Goal: Task Accomplishment & Management: Complete application form

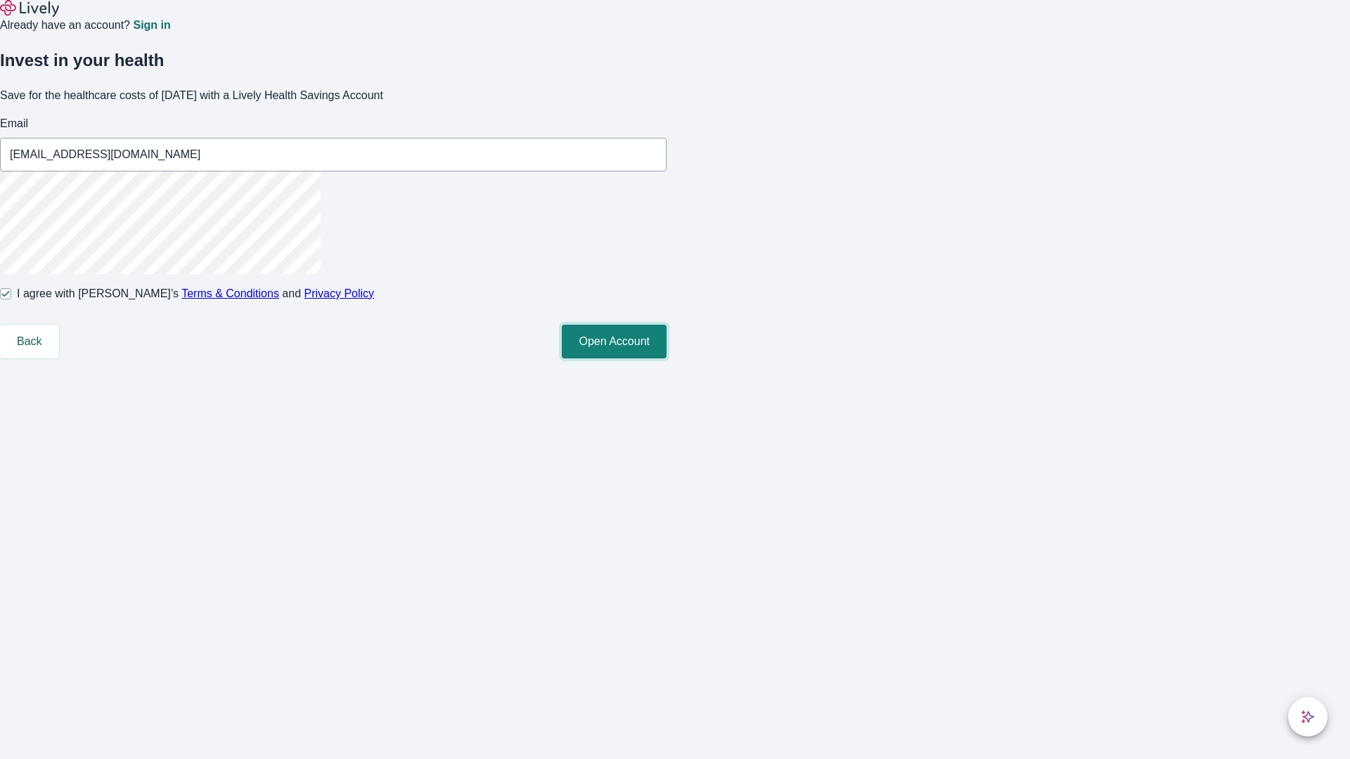
click at [667, 359] on button "Open Account" at bounding box center [614, 342] width 105 height 34
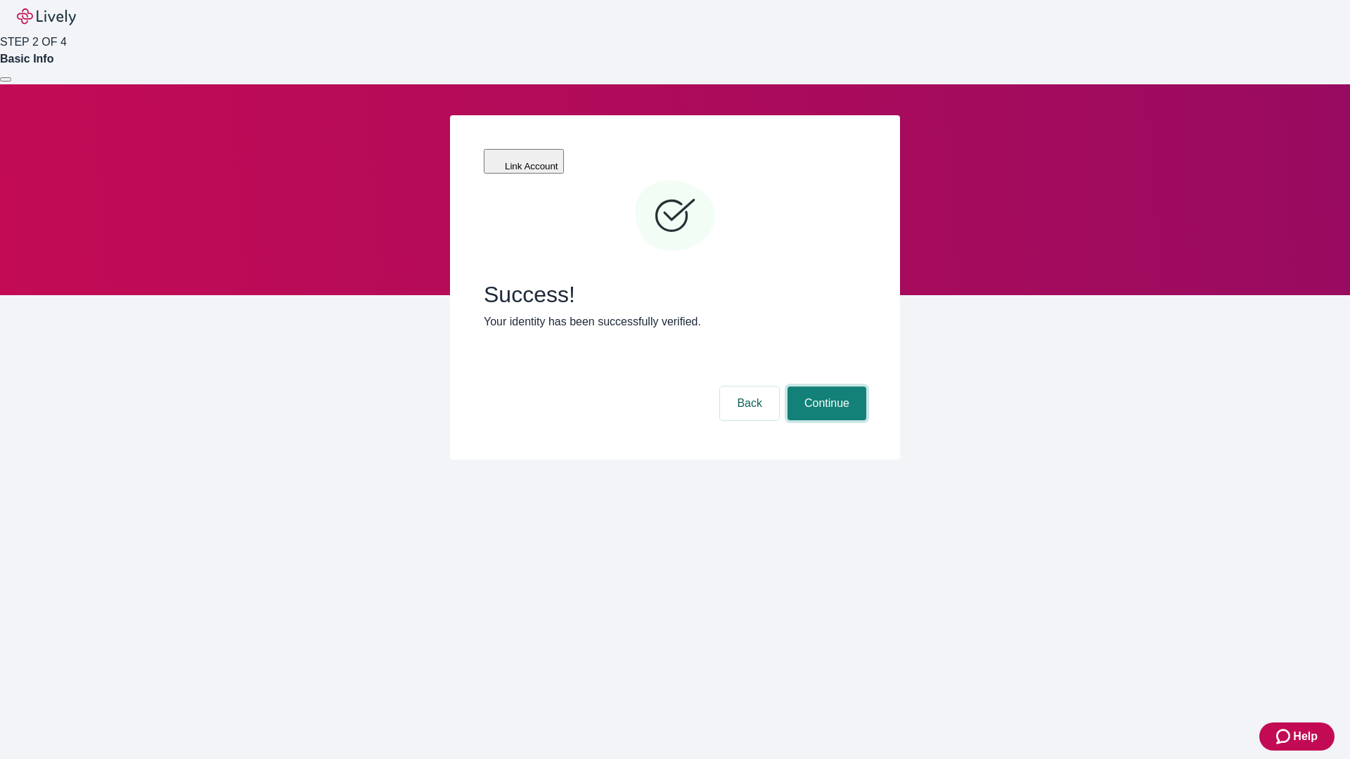
click at [825, 387] on button "Continue" at bounding box center [826, 404] width 79 height 34
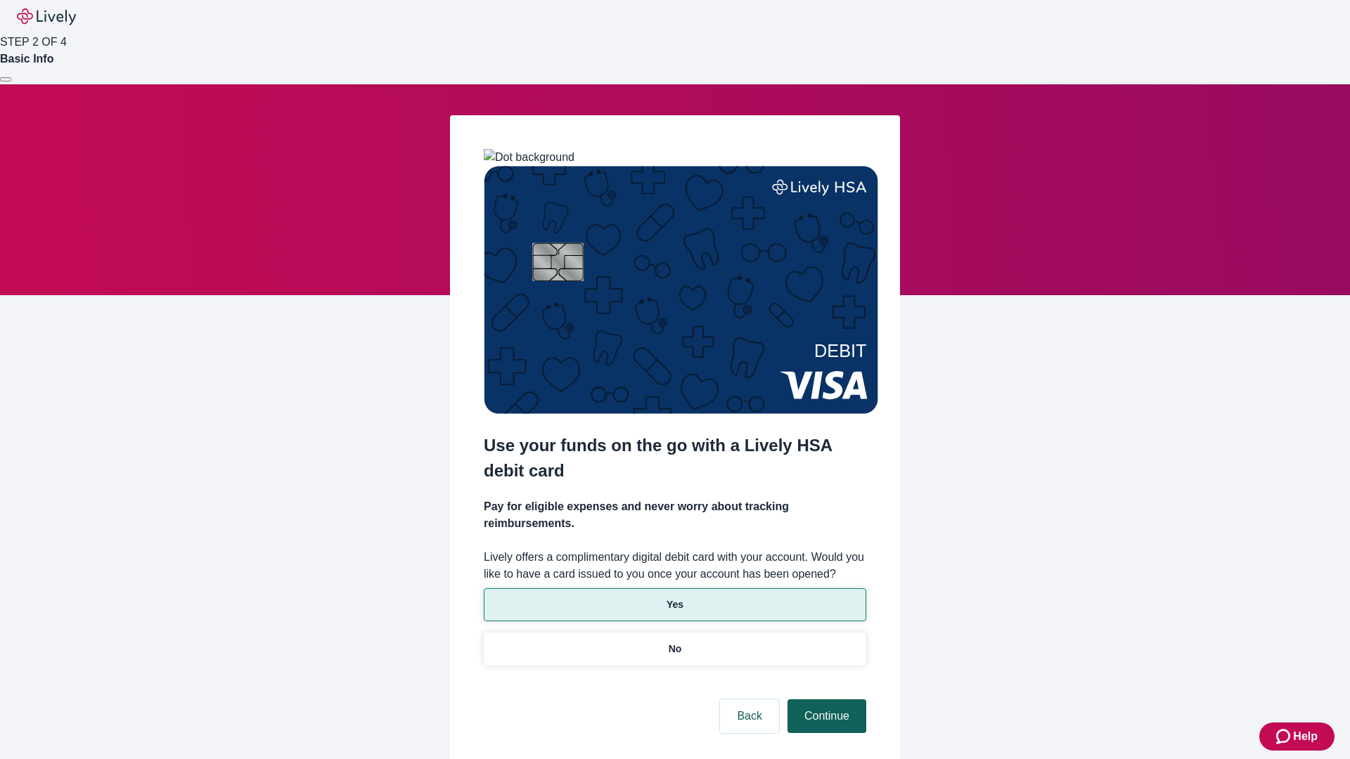
click at [674, 642] on p "No" at bounding box center [675, 649] width 13 height 15
click at [825, 700] on button "Continue" at bounding box center [826, 717] width 79 height 34
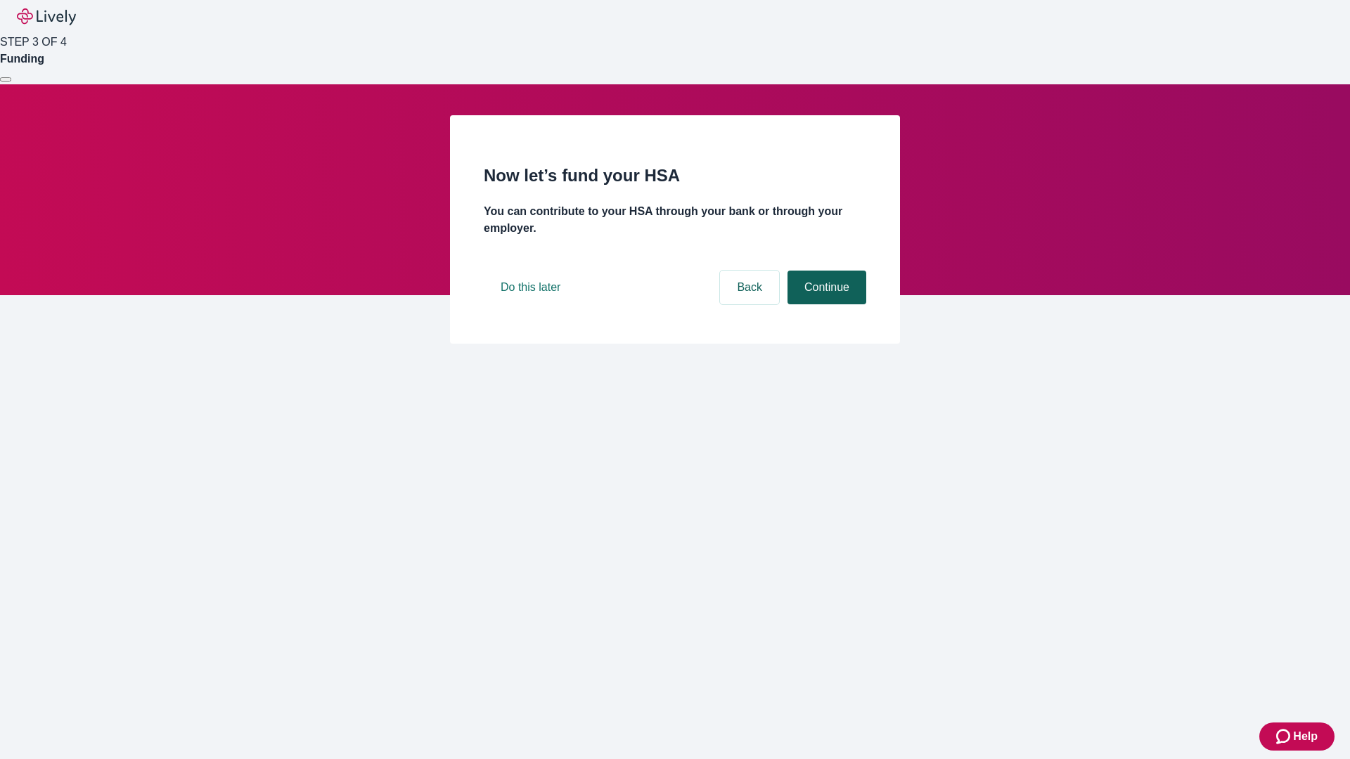
click at [825, 304] on button "Continue" at bounding box center [826, 288] width 79 height 34
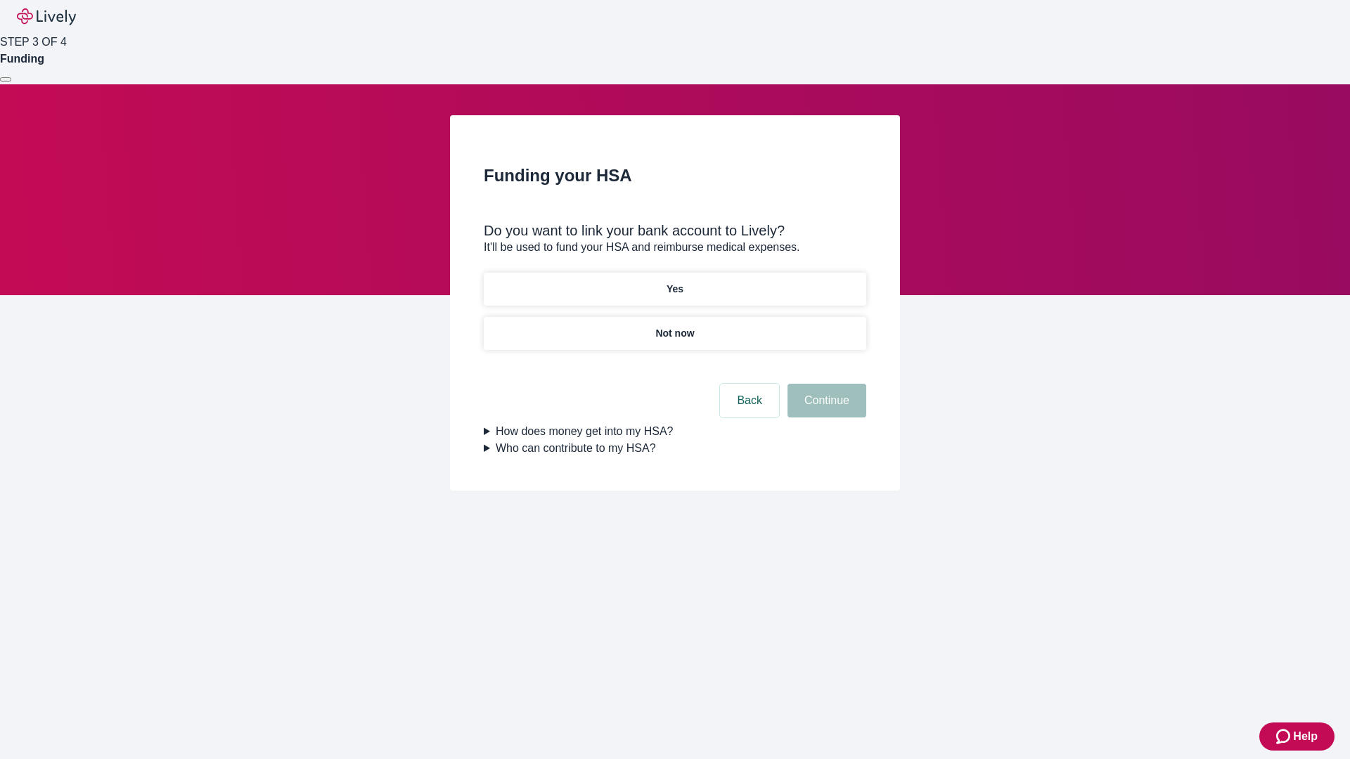
click at [674, 282] on p "Yes" at bounding box center [675, 289] width 17 height 15
click at [825, 384] on button "Continue" at bounding box center [826, 401] width 79 height 34
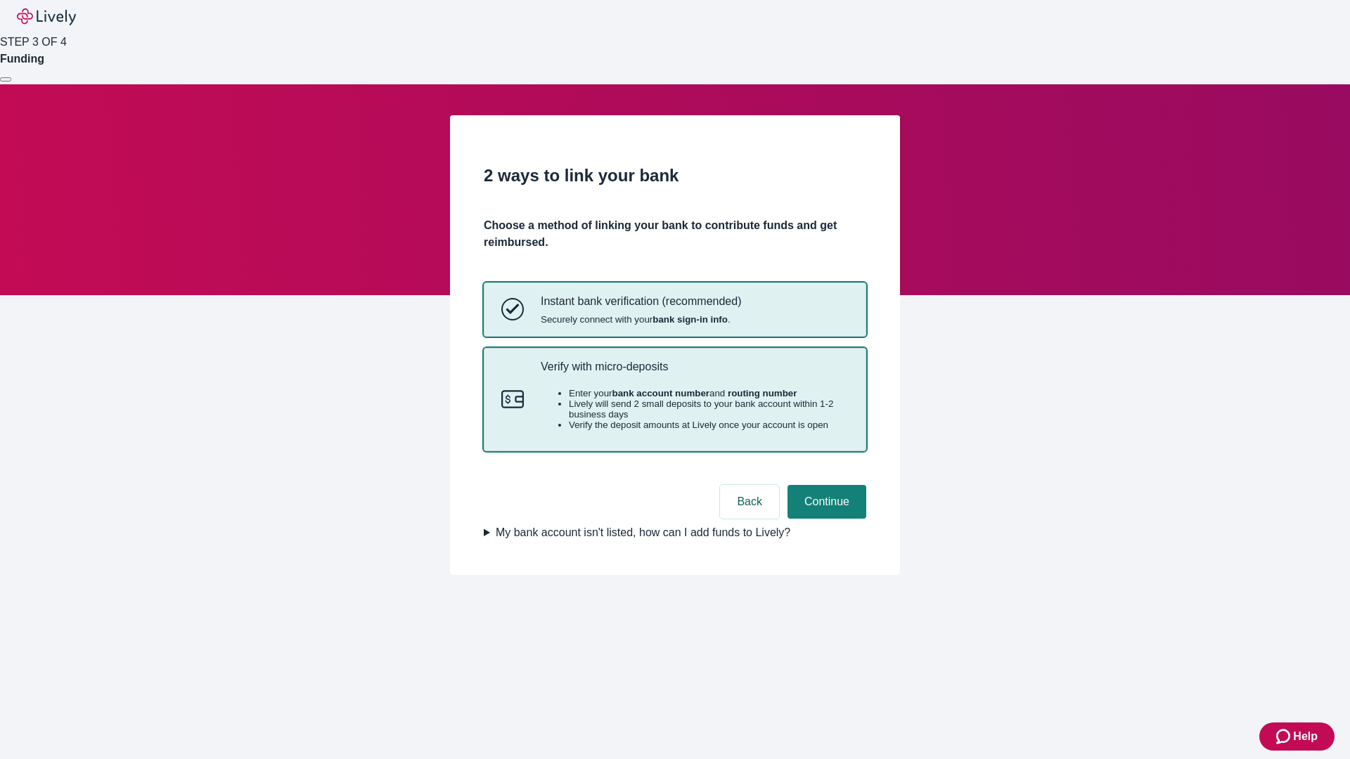
click at [694, 373] on p "Verify with micro-deposits" at bounding box center [695, 366] width 308 height 13
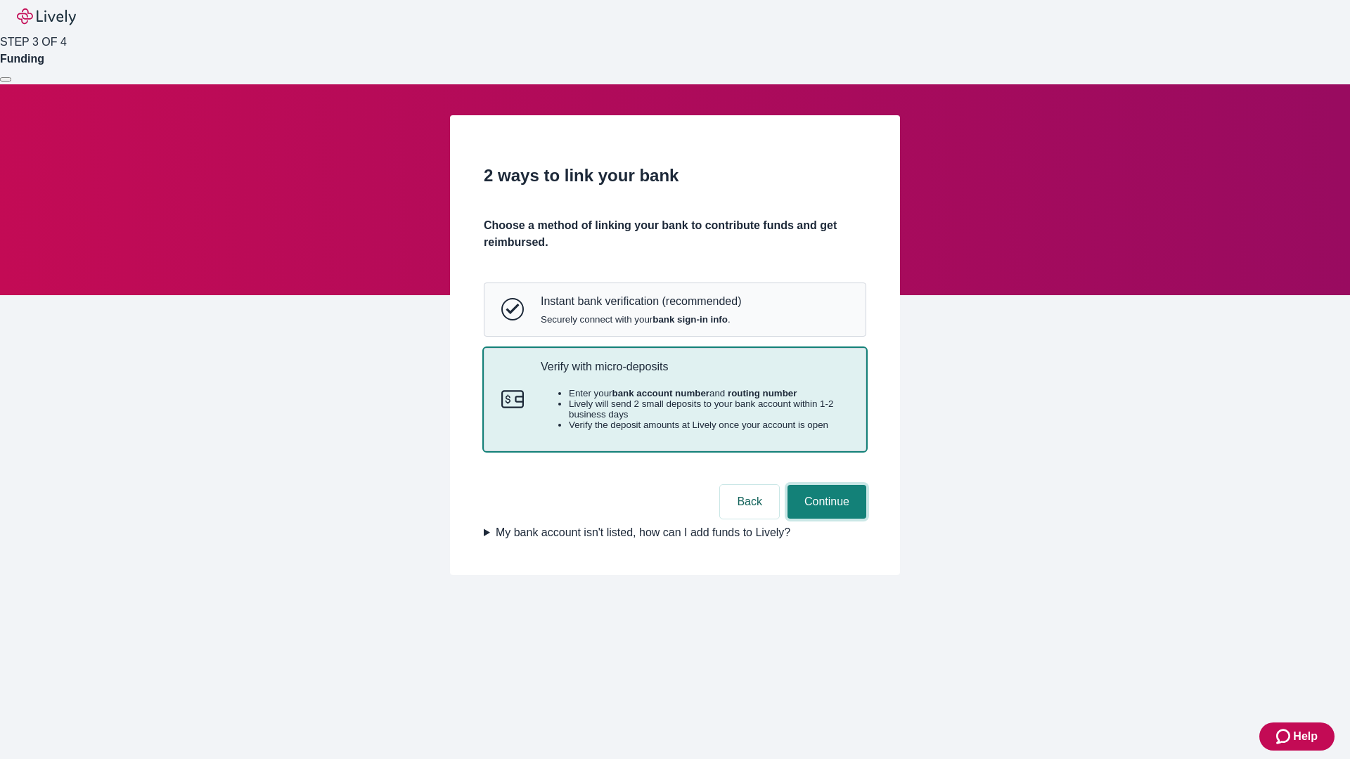
click at [825, 519] on button "Continue" at bounding box center [826, 502] width 79 height 34
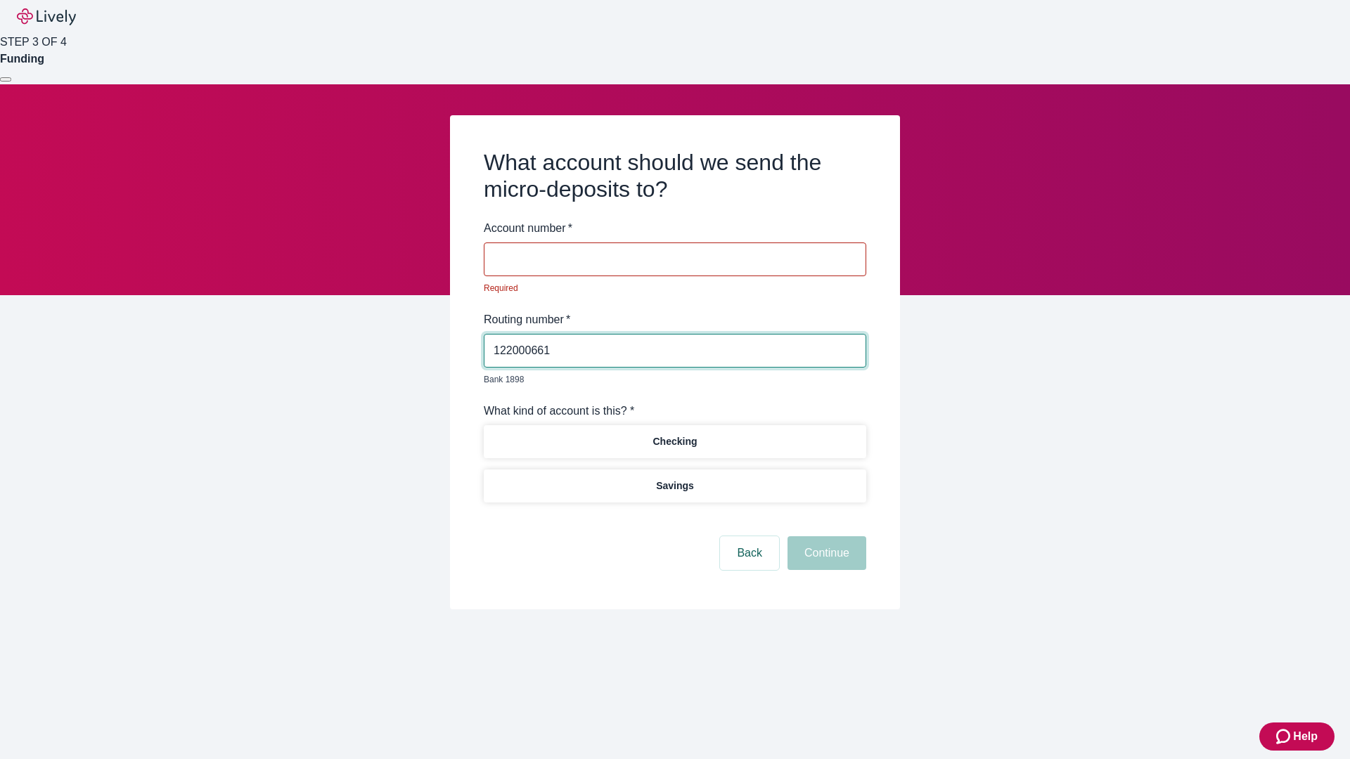
type input "122000661"
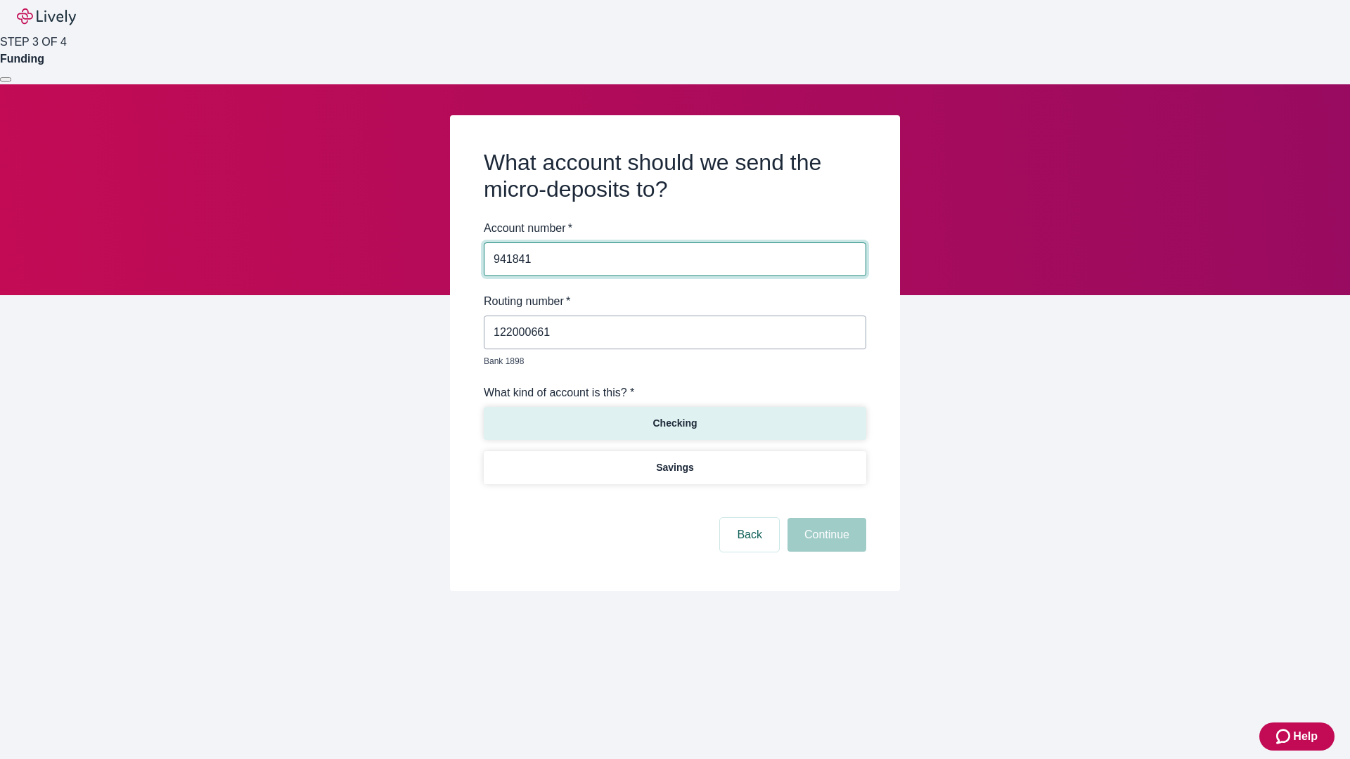
type input "941841"
click at [674, 416] on p "Checking" at bounding box center [674, 423] width 44 height 15
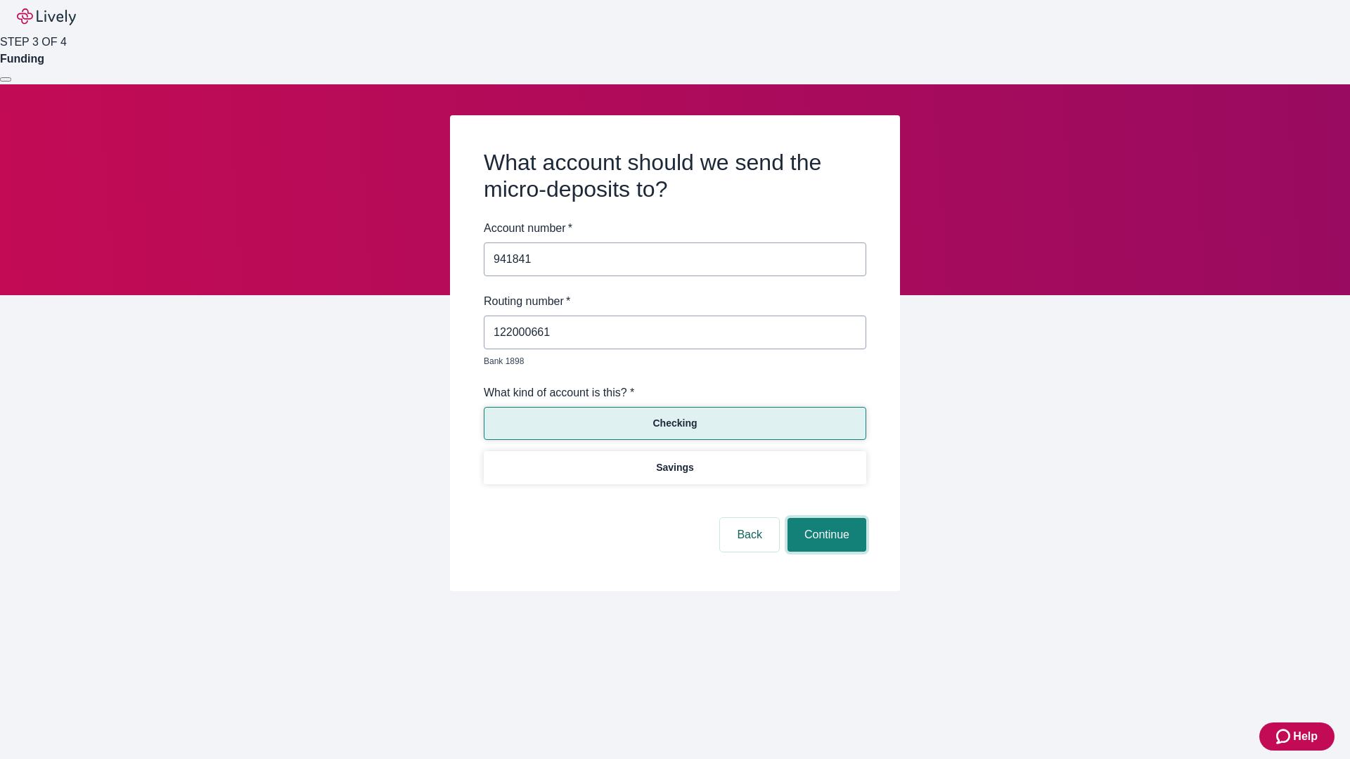
click at [825, 519] on button "Continue" at bounding box center [826, 535] width 79 height 34
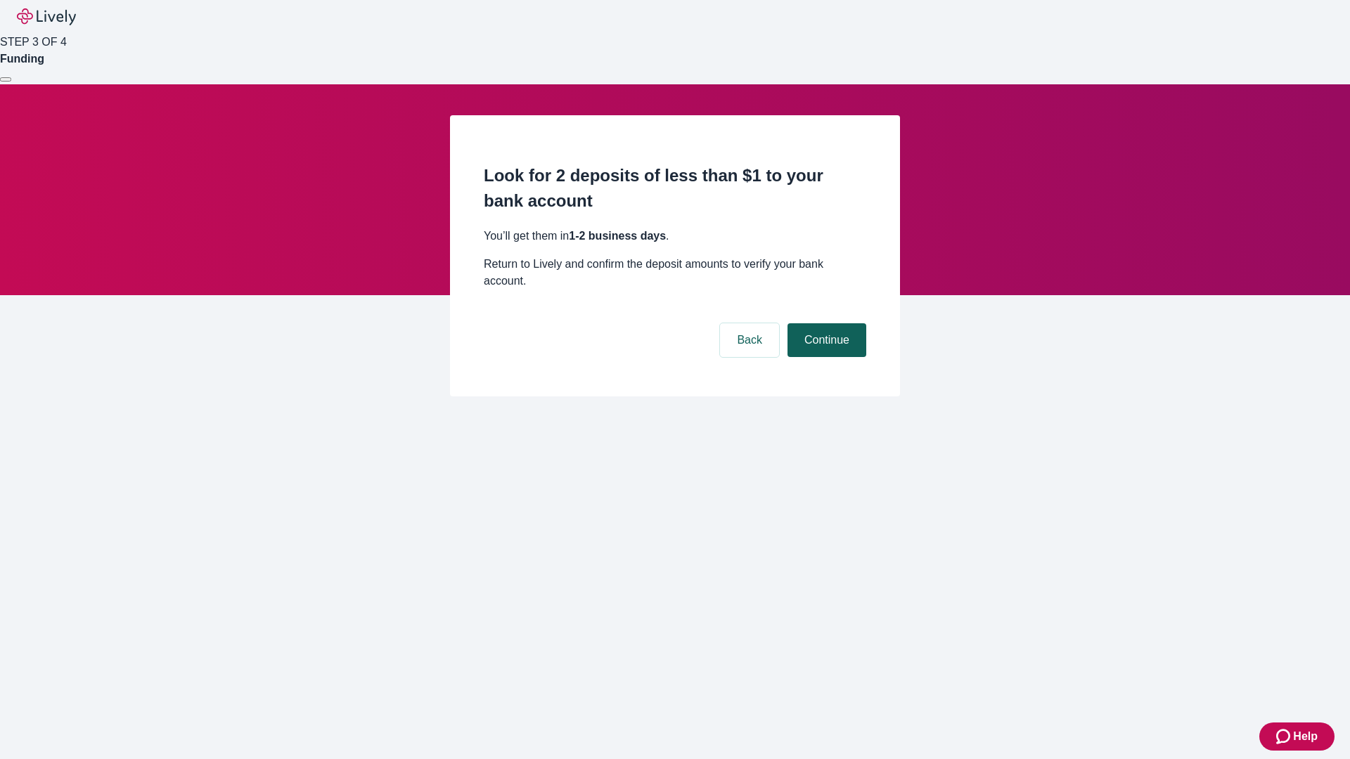
click at [825, 323] on button "Continue" at bounding box center [826, 340] width 79 height 34
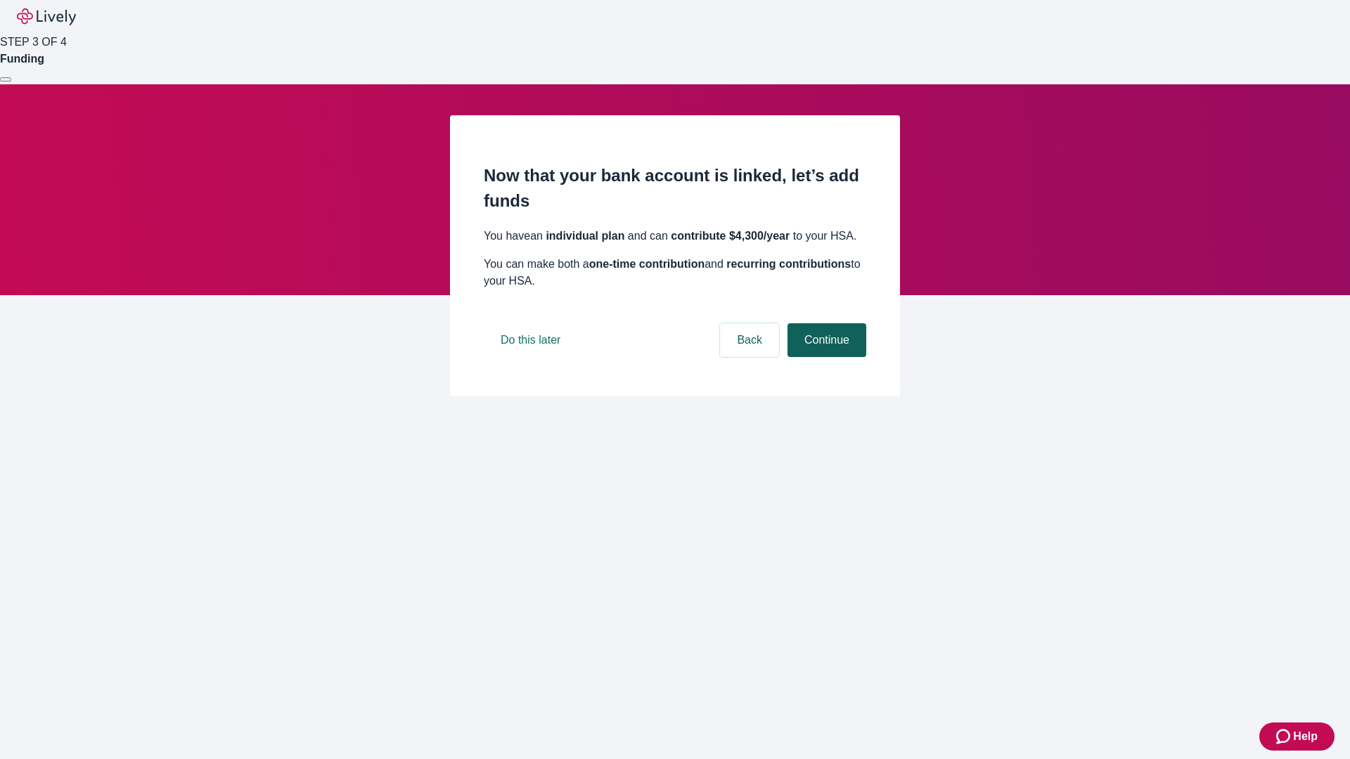
click at [825, 357] on button "Continue" at bounding box center [826, 340] width 79 height 34
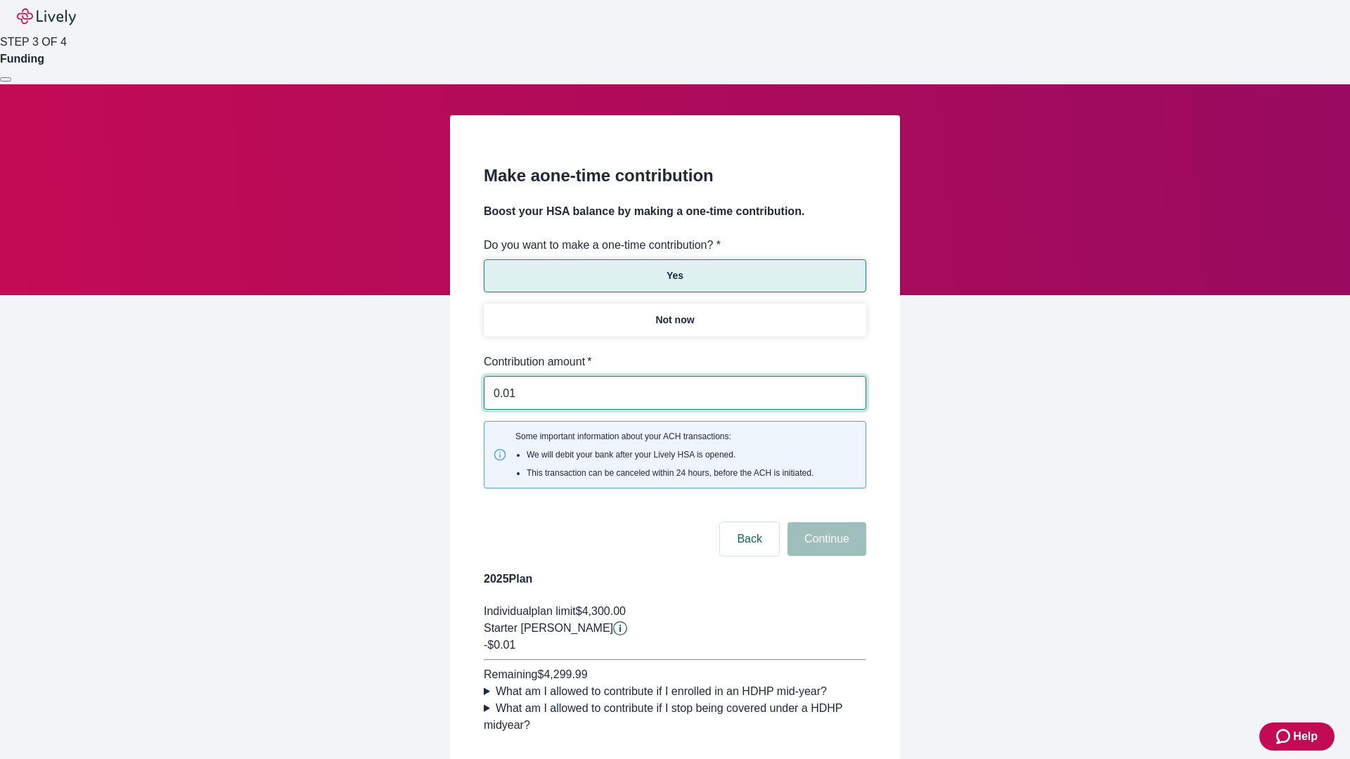
type input "0.01"
click at [825, 522] on button "Continue" at bounding box center [826, 539] width 79 height 34
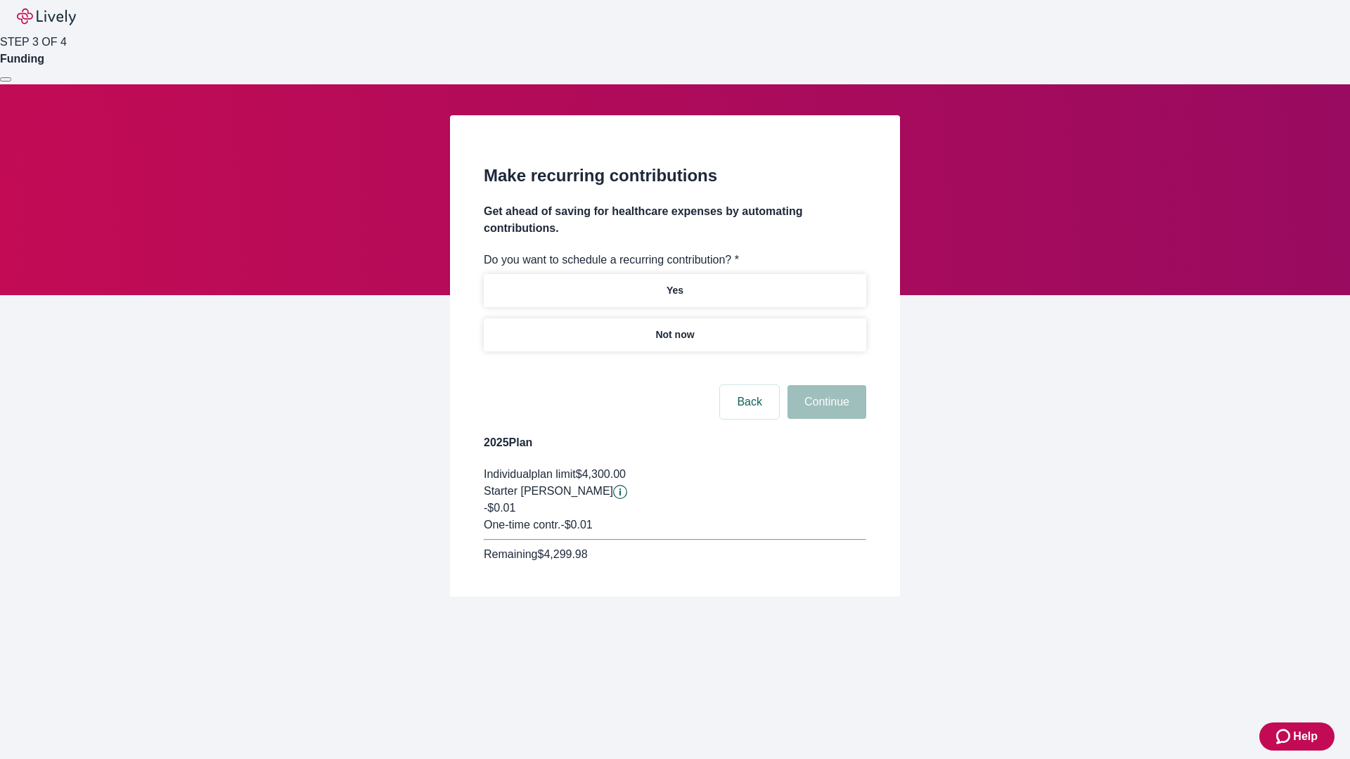
click at [674, 328] on p "Not now" at bounding box center [674, 335] width 39 height 15
click at [825, 385] on button "Continue" at bounding box center [826, 402] width 79 height 34
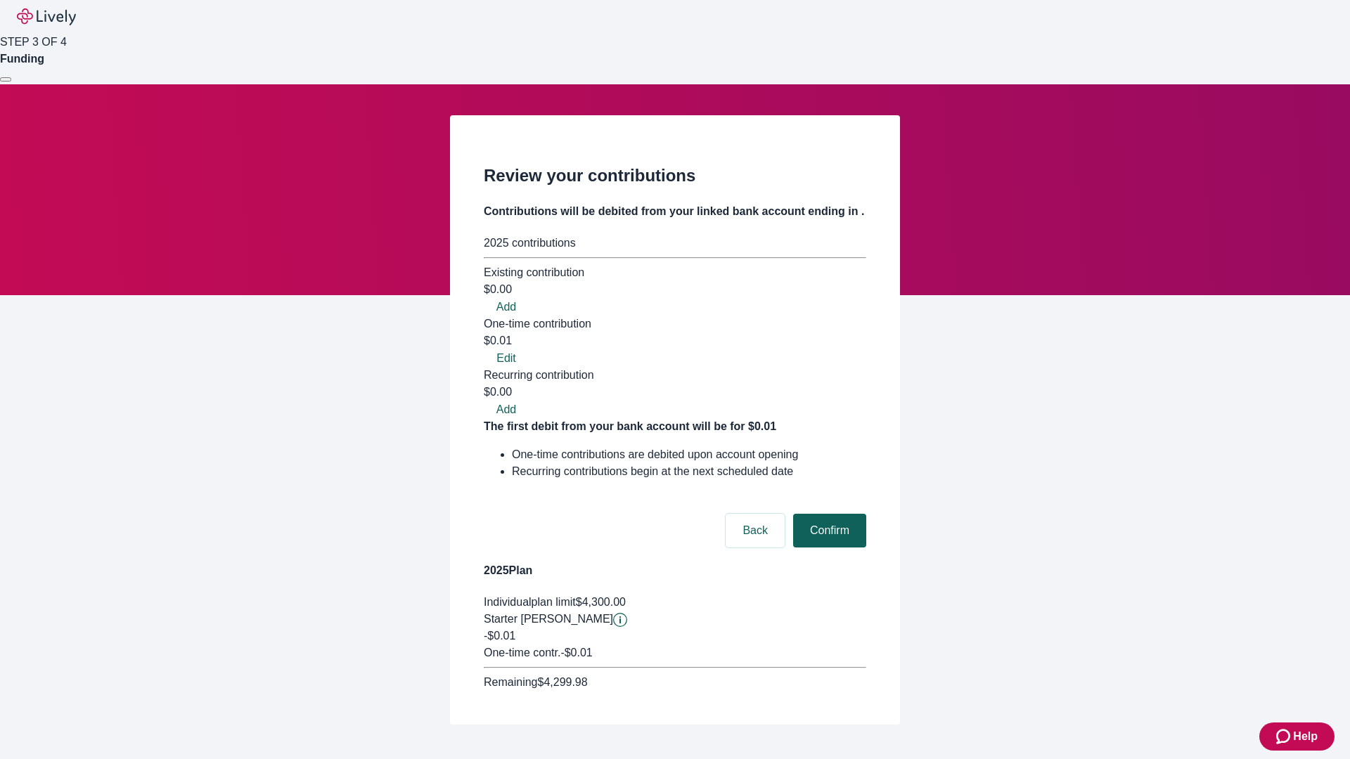
click at [828, 514] on button "Confirm" at bounding box center [829, 531] width 73 height 34
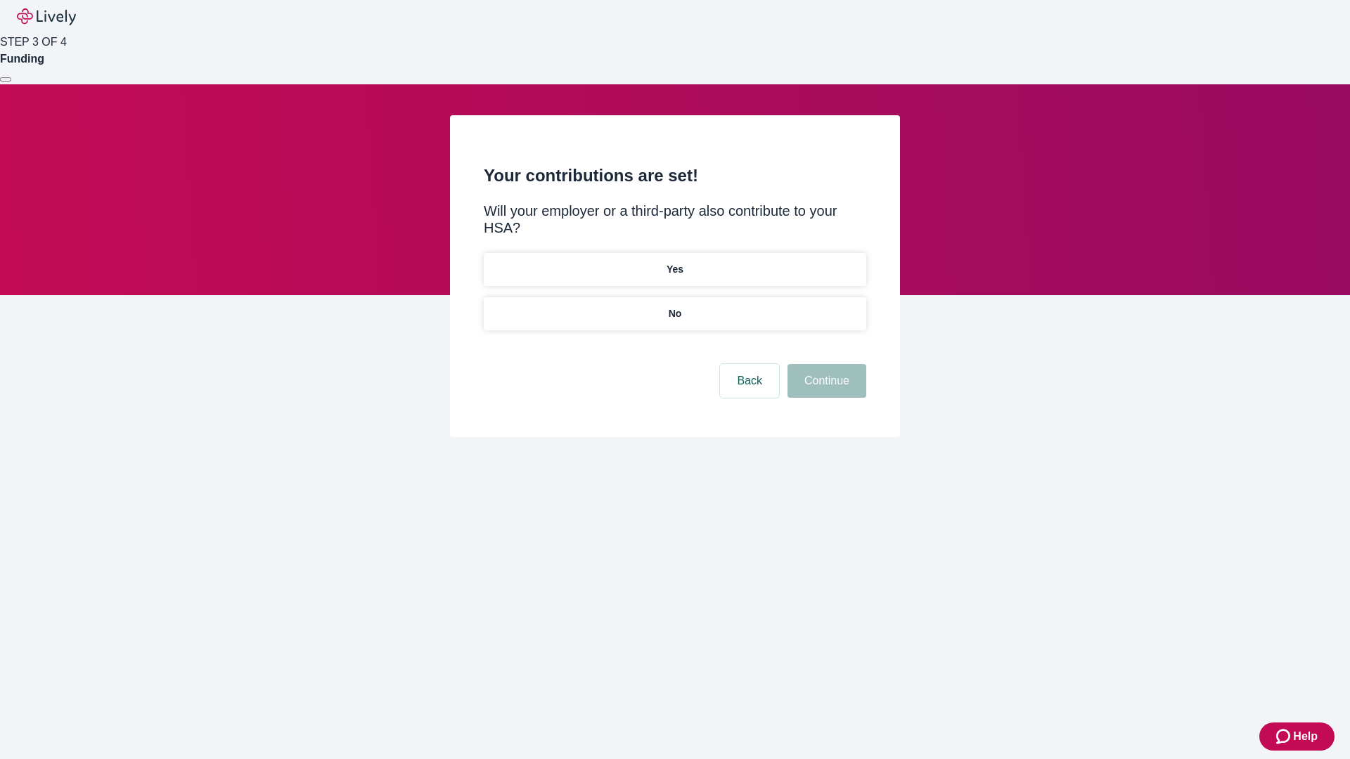
click at [674, 307] on p "No" at bounding box center [675, 314] width 13 height 15
click at [825, 364] on button "Continue" at bounding box center [826, 381] width 79 height 34
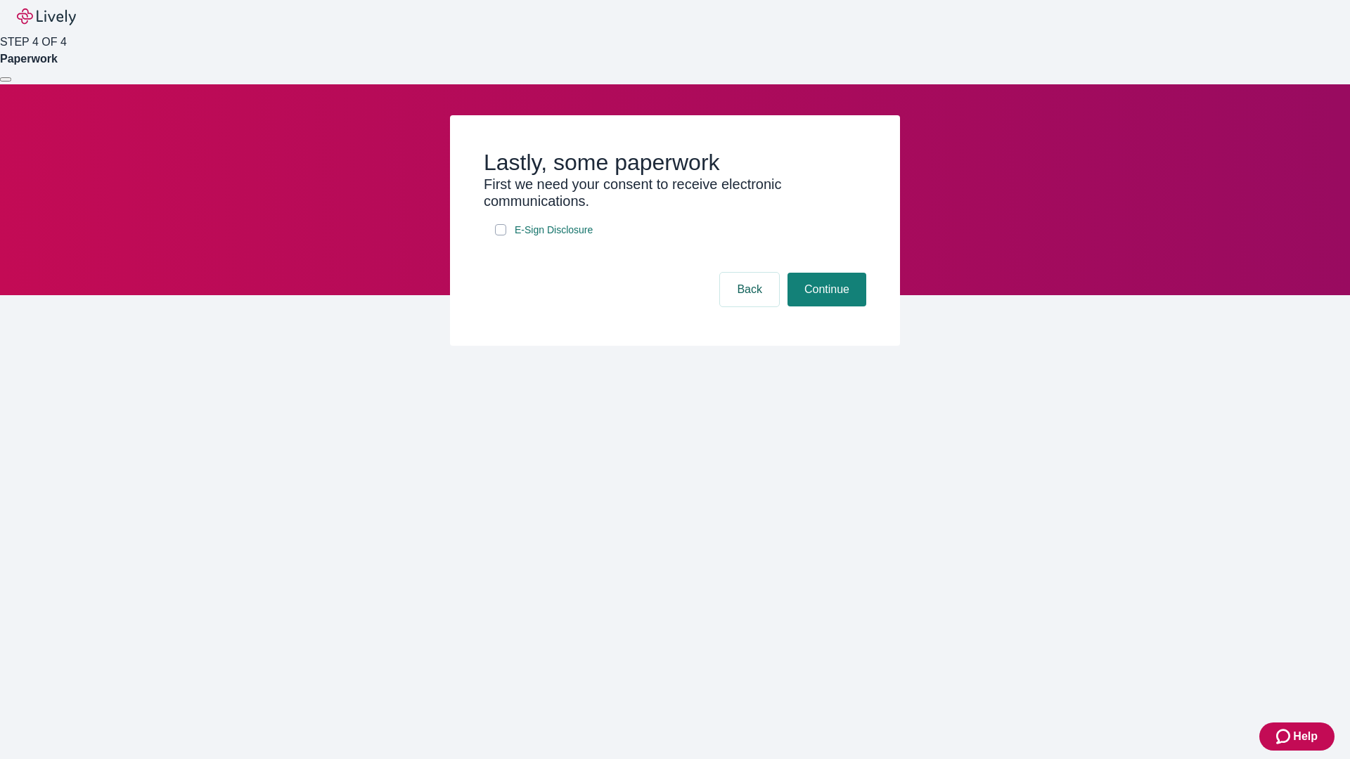
click at [501, 236] on input "E-Sign Disclosure" at bounding box center [500, 229] width 11 height 11
checkbox input "true"
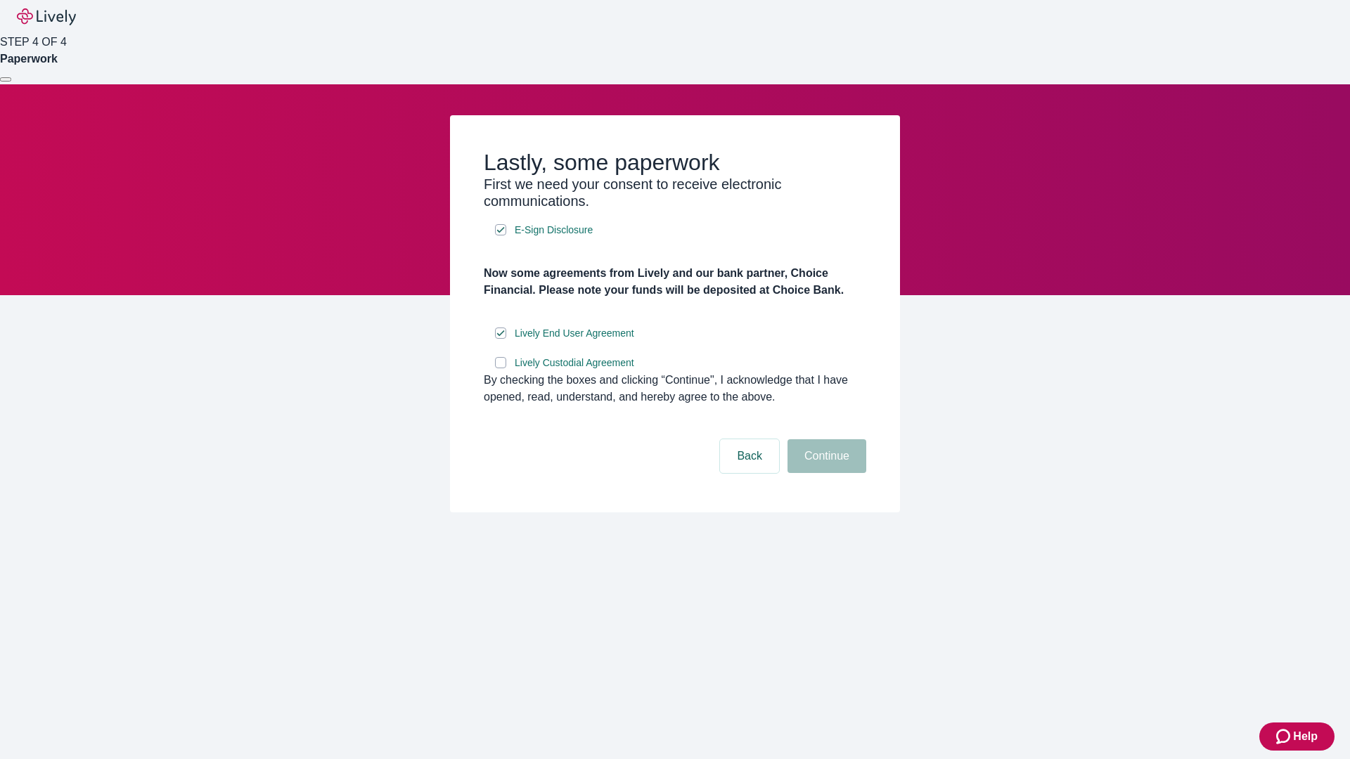
click at [501, 368] on input "Lively Custodial Agreement" at bounding box center [500, 362] width 11 height 11
checkbox input "true"
click at [825, 473] on button "Continue" at bounding box center [826, 456] width 79 height 34
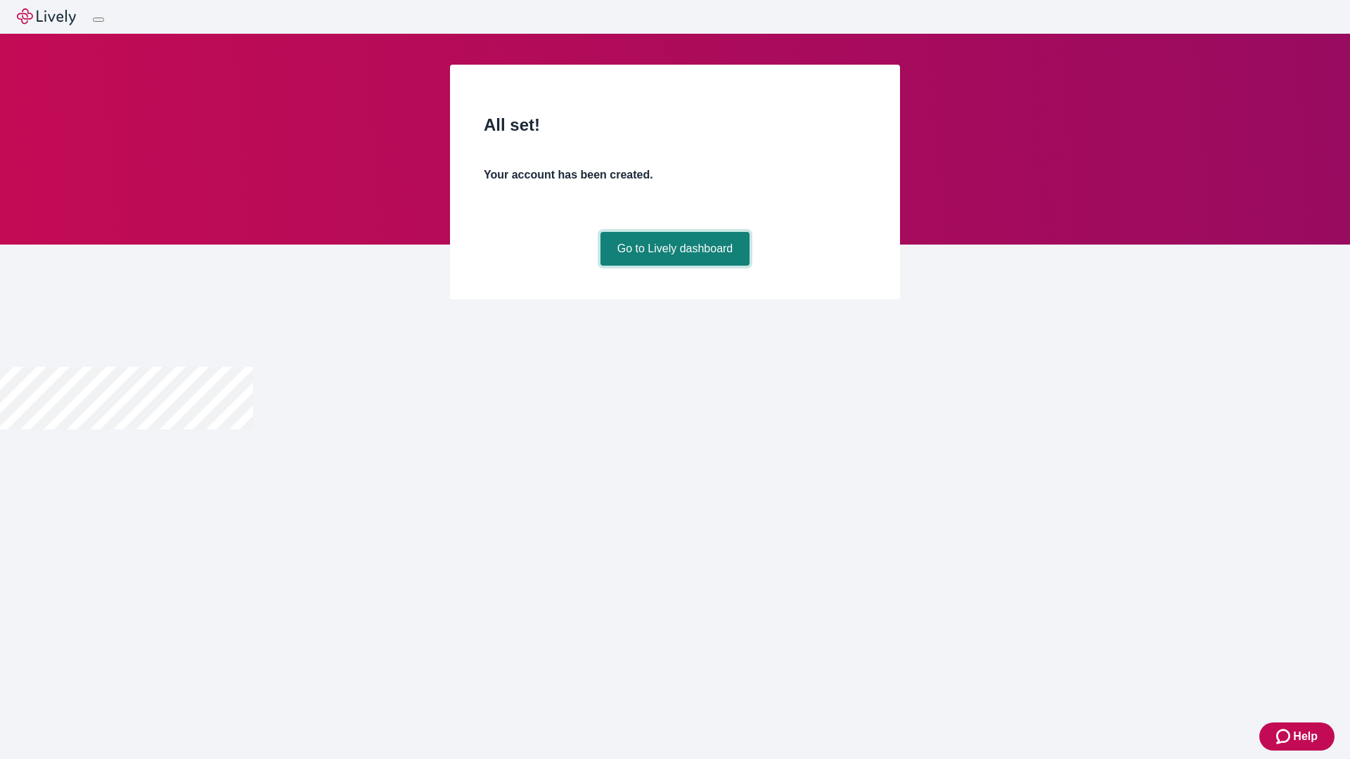
click at [674, 266] on link "Go to Lively dashboard" at bounding box center [675, 249] width 150 height 34
